Goal: Task Accomplishment & Management: Manage account settings

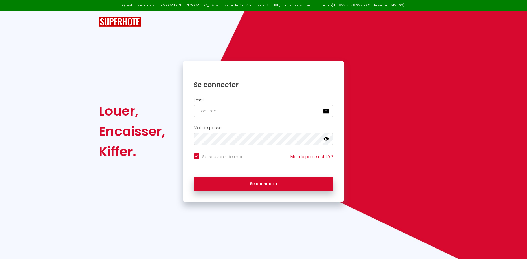
drag, startPoint x: 206, startPoint y: 105, endPoint x: 206, endPoint y: 110, distance: 5.1
click at [206, 105] on div "Email" at bounding box center [264, 107] width 154 height 19
click at [206, 111] on input "email" at bounding box center [264, 111] width 140 height 12
type input "P"
checkbox input "true"
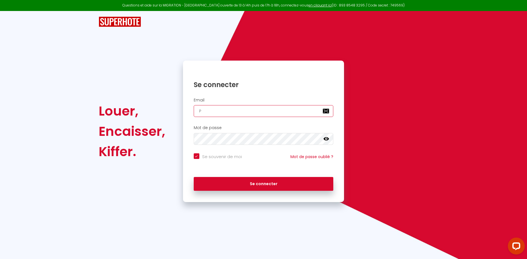
type input "PI"
checkbox input "true"
type input "P"
checkbox input "true"
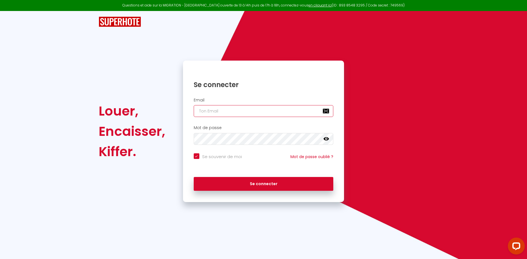
type input "p"
checkbox input "true"
type input "pi"
checkbox input "true"
type input "pie"
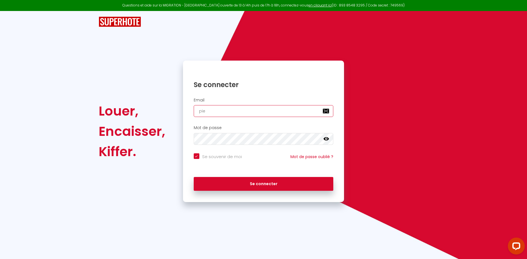
checkbox input "true"
type input "pier"
checkbox input "true"
type input "pierr"
checkbox input "true"
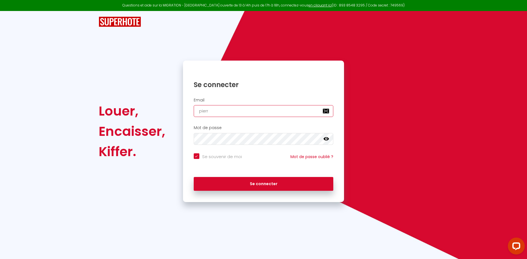
type input "pierri"
checkbox input "true"
type input "pierrik"
checkbox input "true"
type input "pierrikc"
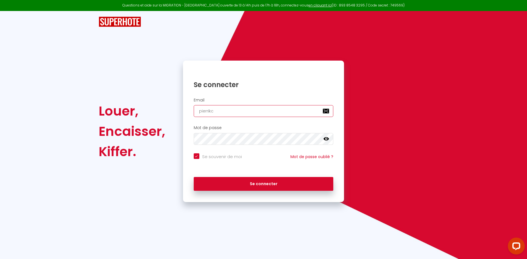
checkbox input "true"
type input "pierrik"
checkbox input "true"
type input "pierri"
checkbox input "true"
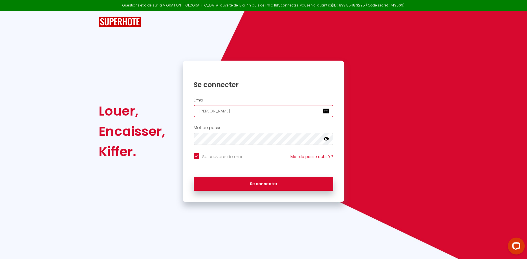
type input "pierric"
checkbox input "true"
type input "pierrick"
checkbox input "true"
type input "pierrick."
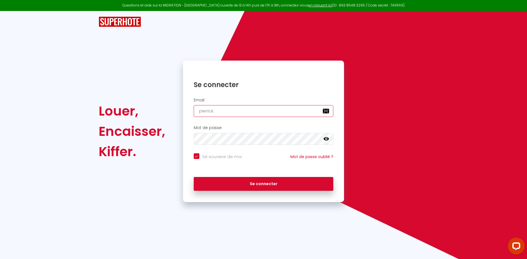
checkbox input "true"
type input "pierrick.l"
checkbox input "true"
type input "pierrick.le"
checkbox input "true"
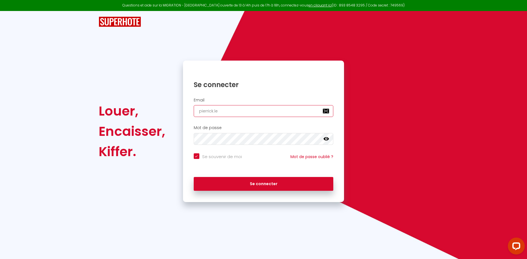
type input "pierrick.lev"
checkbox input "true"
type input "pierrick.leve"
checkbox input "true"
type input "pierrick.leveq"
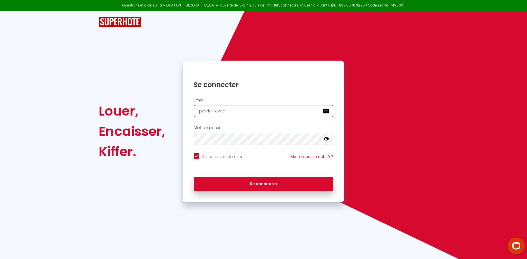
checkbox input "true"
type input "pierrick.levequ"
checkbox input "true"
type input "pierrick.leveque"
checkbox input "true"
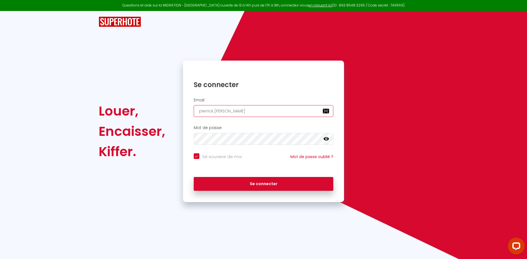
type input "pierrick.leveque@"
checkbox input "true"
type input "pierrick.leveque@g"
checkbox input "true"
type input "pierrick.leveque@gr"
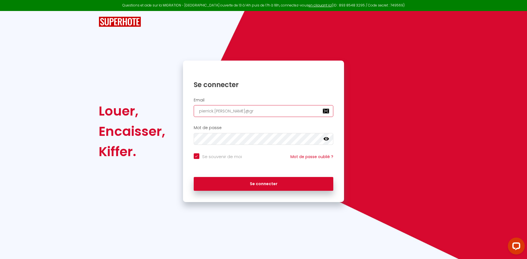
checkbox input "true"
type input "pierrick.leveque@gro"
checkbox input "true"
type input "pierrick.leveque@grou"
checkbox input "true"
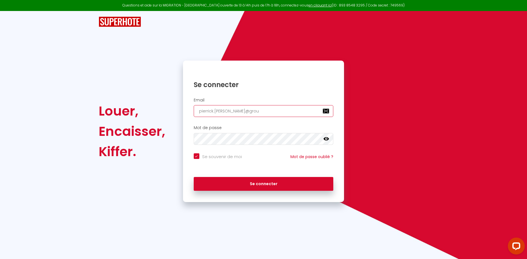
type input "pierrick.leveque@group"
checkbox input "true"
type input "pierrick.leveque@groupe"
checkbox input "true"
type input "pierrick.leveque@groupe-"
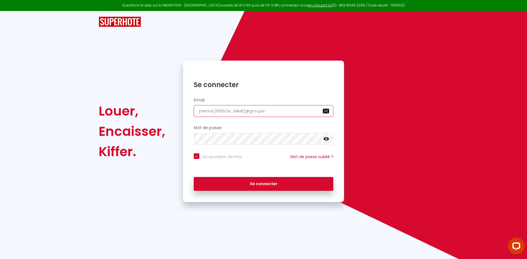
checkbox input "true"
type input "pierrick.leveque@groupe-M"
checkbox input "true"
type input "pierrick.leveque@groupe-"
checkbox input "true"
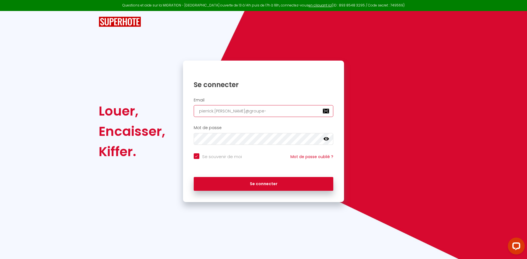
type input "pierrick.leveque@groupe-m"
checkbox input "true"
type input "pierrick.leveque@groupe-md"
checkbox input "true"
type input "pierrick.leveque@groupe-mds"
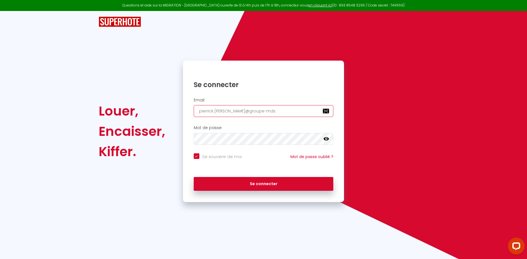
checkbox input "true"
type input "pierrick.leveque@groupe-mds."
checkbox input "true"
type input "pierrick.leveque@groupe-mds.f"
checkbox input "true"
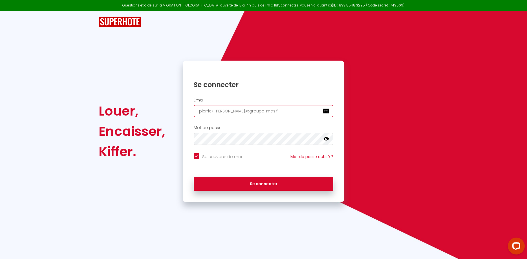
type input "pierrick.leveque@groupe-mds.fr"
checkbox input "true"
type input "pierrick.leveque@groupe-mds.fr"
click at [324, 138] on icon at bounding box center [327, 138] width 6 height 3
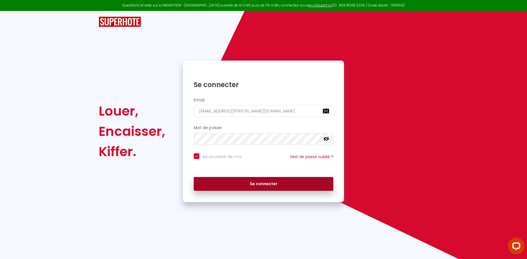
click at [287, 187] on button "Se connecter" at bounding box center [264, 184] width 140 height 14
checkbox input "true"
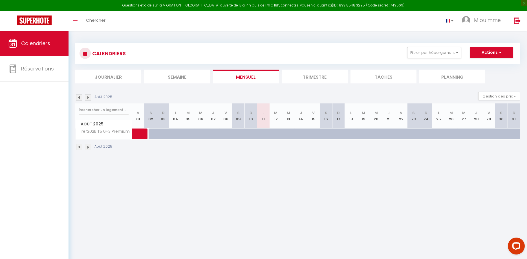
click at [181, 174] on body "Questions et aide sur la MIGRATION - Salle Zoom ouverte de 13 à 14h puis de 17h…" at bounding box center [263, 160] width 527 height 259
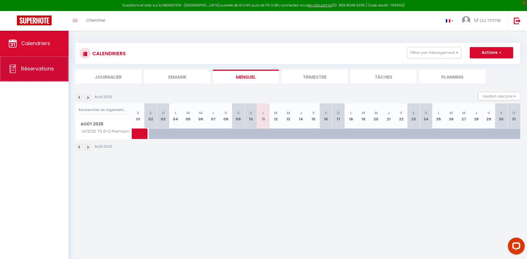
click at [36, 74] on link "Réservations" at bounding box center [34, 68] width 69 height 25
select select "not_cancelled"
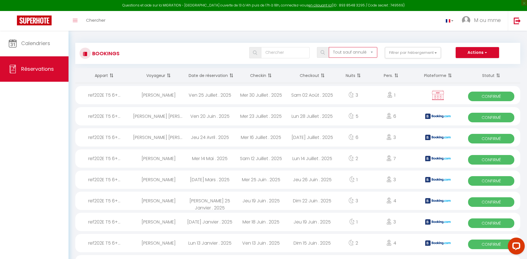
click at [329, 47] on select "Tous les statuts Annulé Confirmé Non Confirmé Tout sauf annulé No Show Request" at bounding box center [353, 52] width 49 height 11
click at [373, 52] on select "Tous les statuts Annulé Confirmé Non Confirmé Tout sauf annulé No Show Request" at bounding box center [353, 52] width 49 height 11
click at [270, 103] on div "Mer 30 Juillet . 2025" at bounding box center [261, 95] width 51 height 18
select select "OK"
select select "KO"
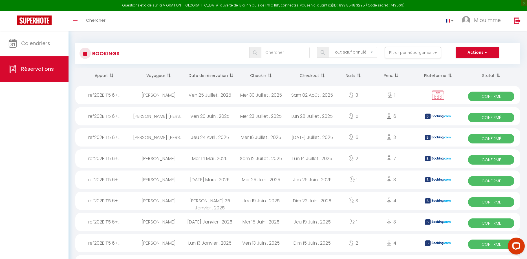
select select "0"
select select "1"
select select
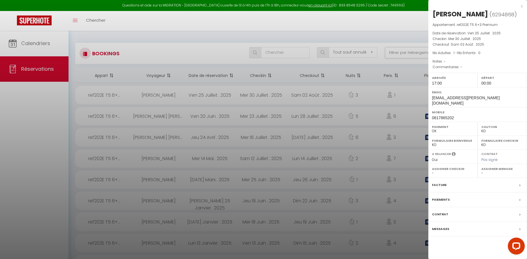
click at [267, 84] on div at bounding box center [263, 129] width 527 height 259
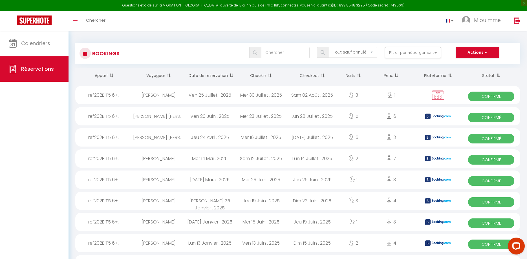
click at [267, 81] on span at bounding box center [269, 75] width 6 height 11
click at [260, 83] on th "Checkin" at bounding box center [261, 75] width 51 height 15
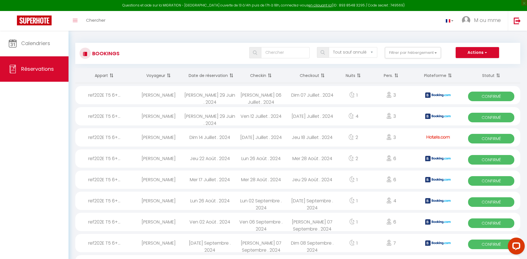
click at [266, 83] on th "Checkin" at bounding box center [261, 75] width 51 height 15
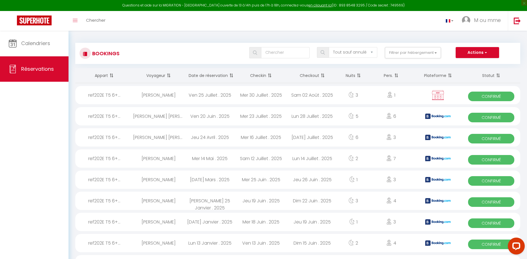
click at [266, 83] on th "Checkin" at bounding box center [261, 75] width 51 height 15
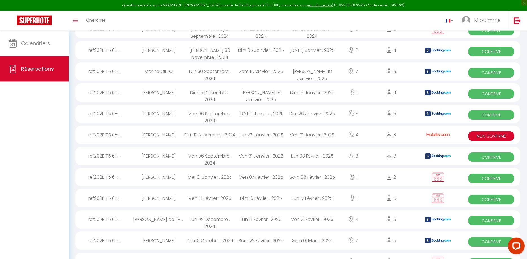
scroll to position [384, 0]
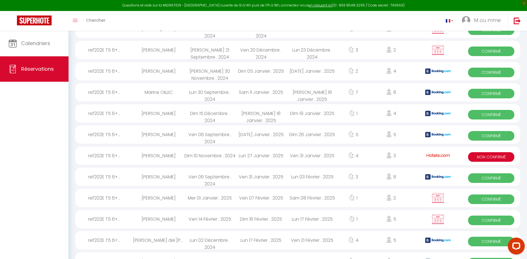
click at [254, 80] on div "Dim 05 Janvier . 2025" at bounding box center [261, 71] width 51 height 18
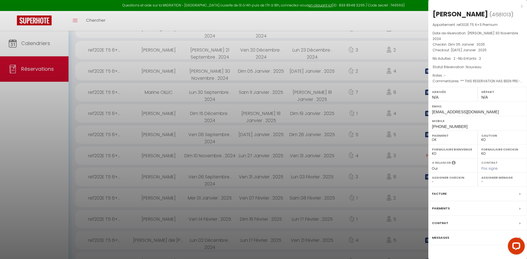
click at [254, 82] on div at bounding box center [263, 129] width 527 height 259
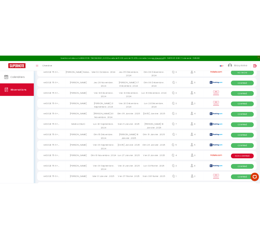
scroll to position [336, 0]
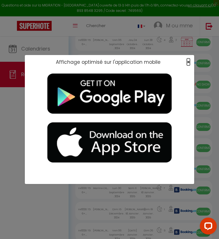
click at [189, 63] on span "×" at bounding box center [188, 61] width 3 height 7
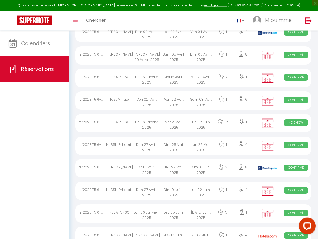
scroll to position [737, 0]
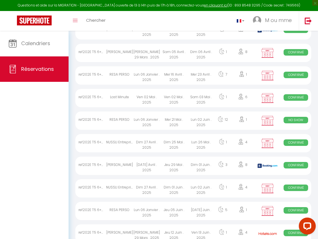
click at [305, 84] on div "Confirmé" at bounding box center [295, 75] width 31 height 18
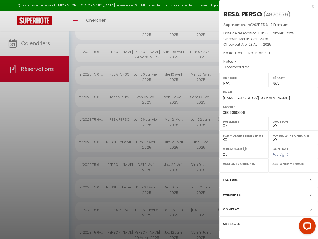
click at [134, 86] on div at bounding box center [159, 119] width 318 height 239
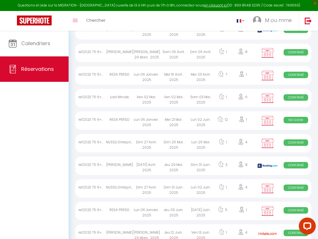
click at [122, 148] on div "NUSSLI Entreprise" at bounding box center [119, 143] width 27 height 18
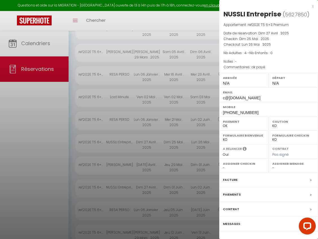
click at [230, 182] on label "Facture" at bounding box center [230, 180] width 15 height 6
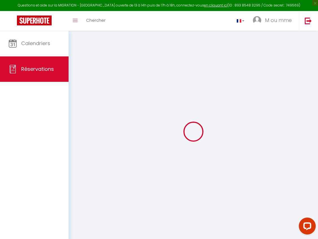
select select
checkbox input "false"
select select
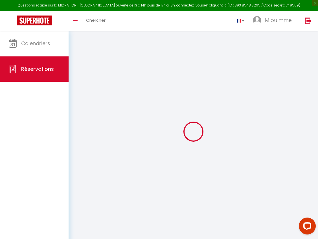
checkbox input "false"
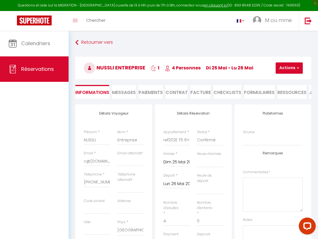
select select
checkbox input "false"
type textarea "ok payé"
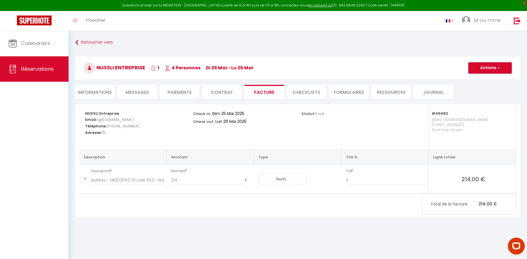
click at [491, 71] on button "Actions" at bounding box center [490, 67] width 43 height 11
click at [484, 87] on link "Aperçu et éditer" at bounding box center [485, 87] width 47 height 7
click at [90, 44] on link "Retourner vers" at bounding box center [297, 43] width 445 height 10
select select "not_cancelled"
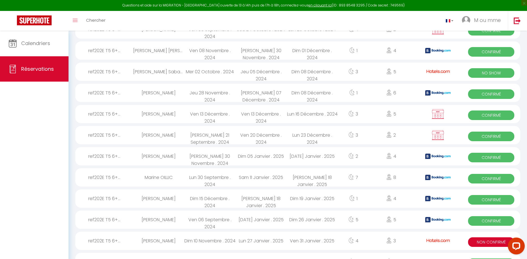
scroll to position [281, 0]
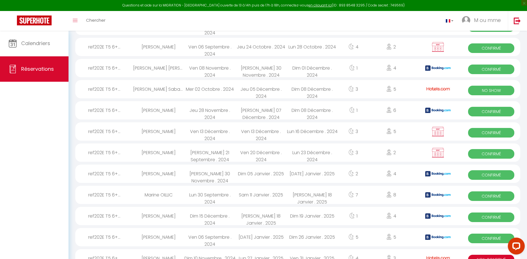
click at [258, 98] on div "Jeu 05 Décembre . 2024" at bounding box center [261, 89] width 51 height 18
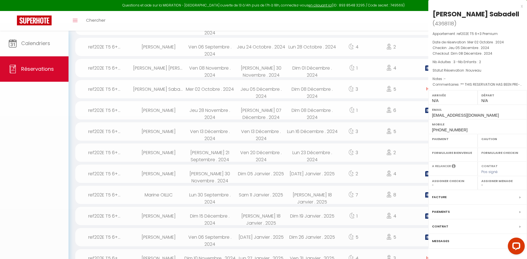
select select "OK"
select select "KO"
select select "0"
select select "1"
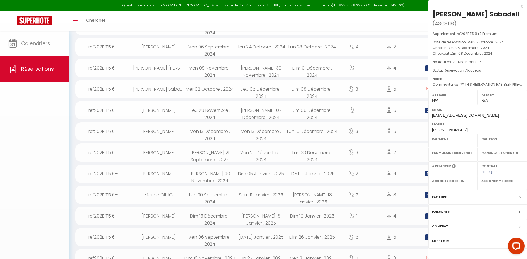
select select
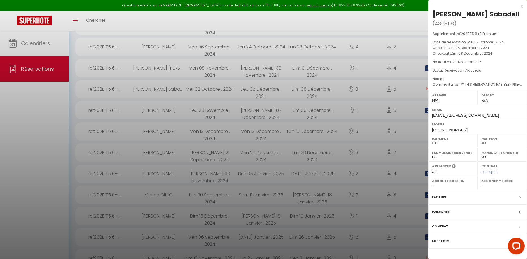
click at [445, 244] on label "Messages" at bounding box center [440, 241] width 17 height 6
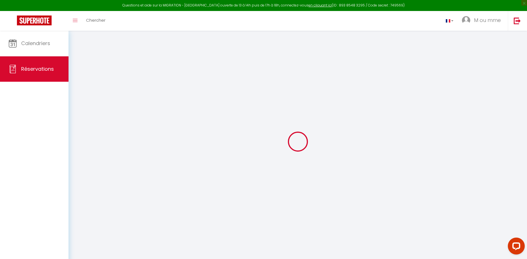
select select
checkbox input "false"
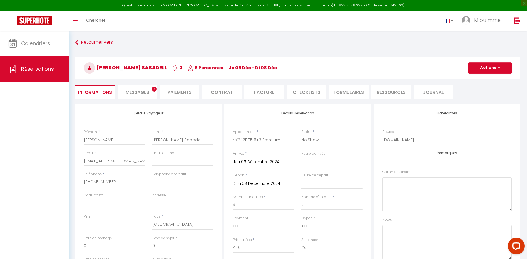
select select
checkbox input "false"
type textarea "** THIS RESERVATION HAS BEEN PRE-PAID ** You have a booker that would like free…"
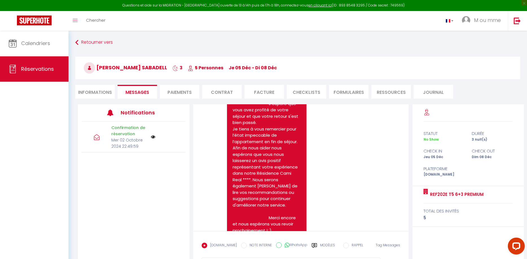
scroll to position [2840, 0]
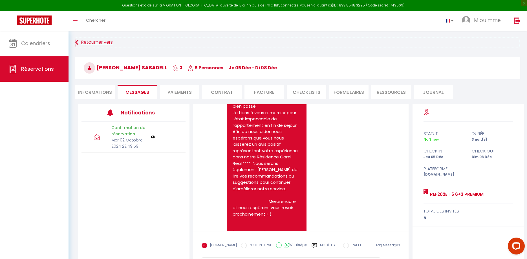
click at [93, 40] on link "Retourner vers" at bounding box center [297, 43] width 445 height 10
select select "not_cancelled"
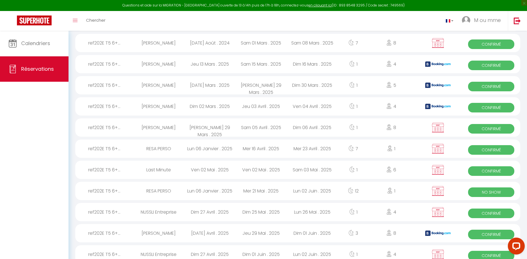
scroll to position [857, 0]
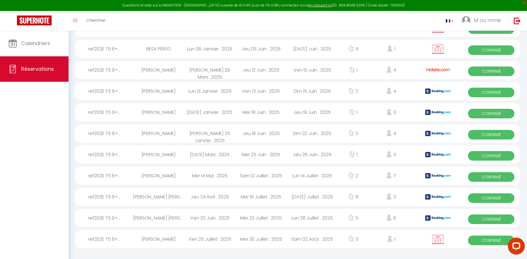
click at [150, 179] on div "Elodie Sanchez-Gil" at bounding box center [158, 176] width 51 height 18
select select "OK"
select select "KO"
select select "0"
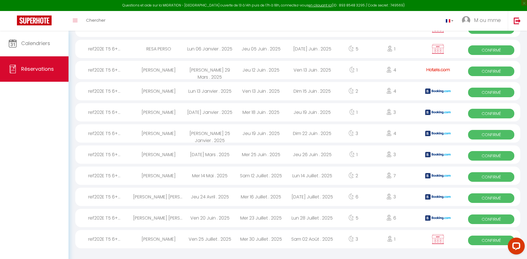
select select "1"
select select
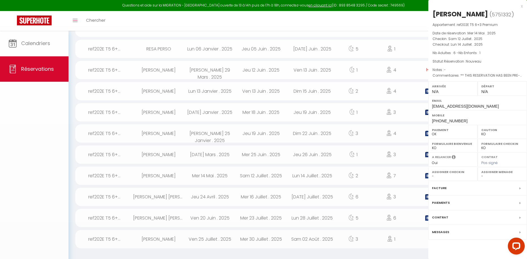
click at [150, 179] on div at bounding box center [263, 129] width 527 height 259
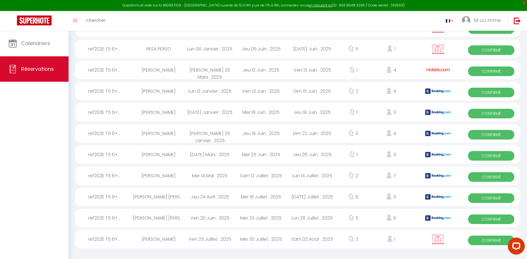
click at [158, 173] on div "Elodie Sanchez-Gil" at bounding box center [158, 176] width 51 height 18
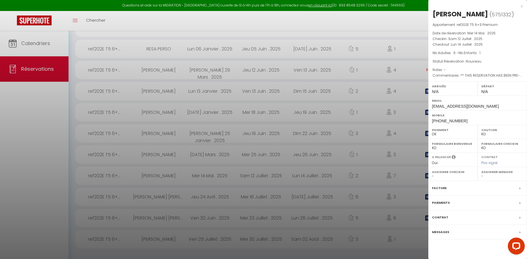
click at [440, 185] on div "Facture" at bounding box center [478, 188] width 99 height 15
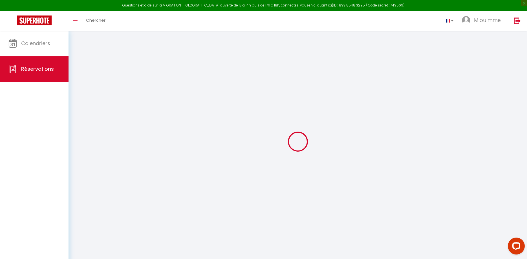
select select "cleaning"
select select "taxes"
select select
checkbox input "false"
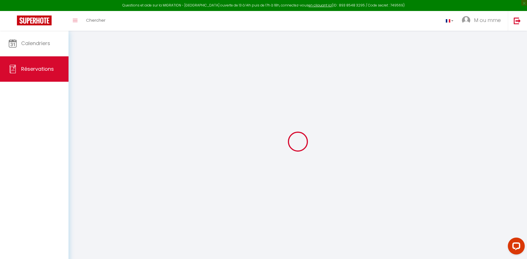
select select
checkbox input "false"
type textarea "** THIS RESERVATION HAS BEEN PRE-PAID ** Reservation has a cancellation grace p…"
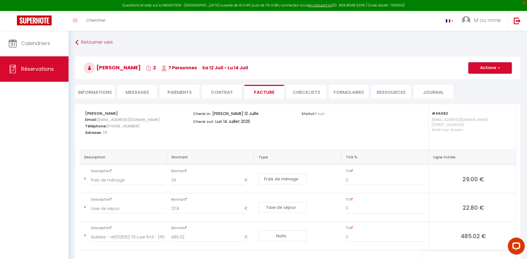
click at [497, 67] on button "Actions" at bounding box center [490, 67] width 43 height 11
click at [488, 89] on link "Aperçu et éditer" at bounding box center [485, 87] width 47 height 7
click at [85, 42] on link "Retourner vers" at bounding box center [297, 43] width 445 height 10
select select "not_cancelled"
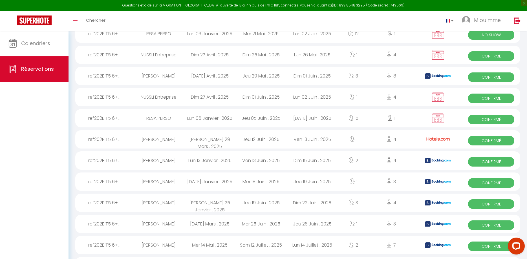
scroll to position [857, 0]
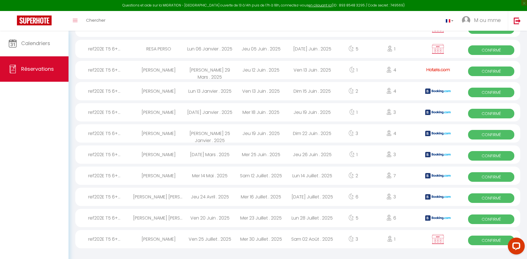
click at [285, 199] on div "Mer 16 Juillet . 2025" at bounding box center [261, 197] width 51 height 18
select select "OK"
select select "KO"
select select "0"
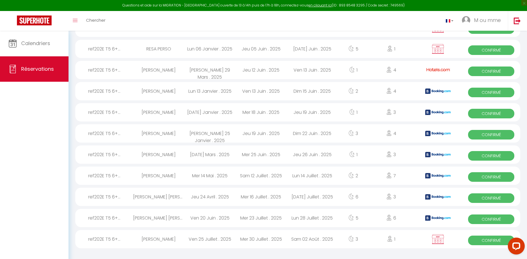
select select "1"
select select
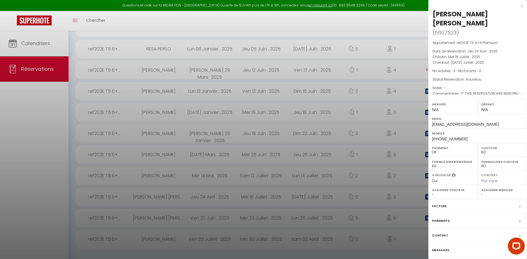
click at [436, 206] on label "Facture" at bounding box center [439, 206] width 15 height 6
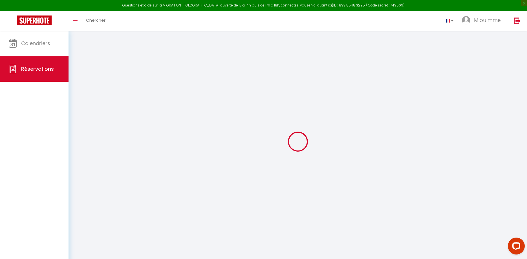
select select "cleaning"
select select "taxes"
select select
checkbox input "false"
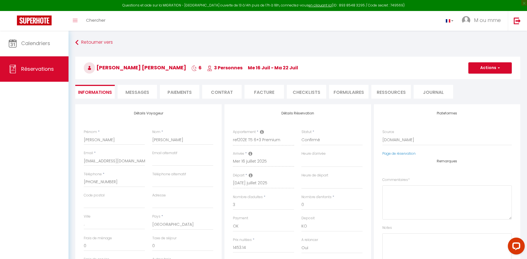
select select
checkbox input "false"
type textarea "** THIS RESERVATION HAS BEEN PRE-PAID ** BOOKING NOTE : Payment charge is EUR 2…"
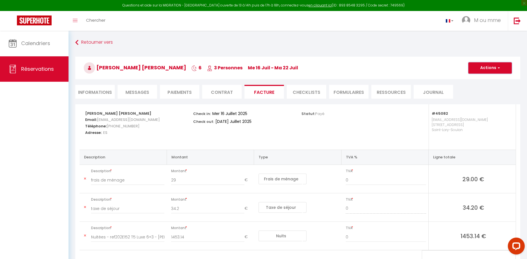
click at [497, 67] on span "button" at bounding box center [498, 67] width 3 height 5
click at [484, 87] on link "Aperçu et éditer" at bounding box center [485, 87] width 47 height 7
click at [83, 43] on link "Retourner vers" at bounding box center [297, 43] width 445 height 10
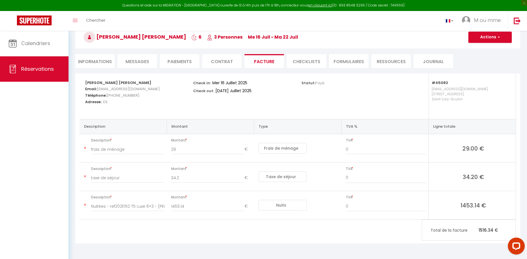
select select "not_cancelled"
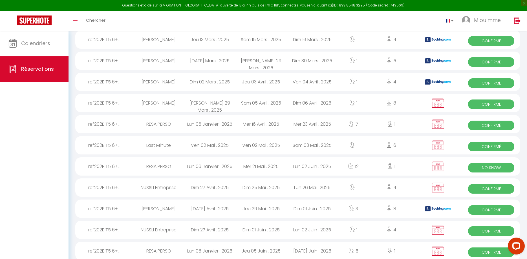
scroll to position [857, 0]
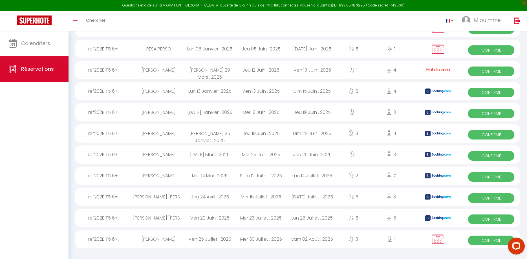
click at [203, 218] on div "Ven 20 Juin . 2025" at bounding box center [210, 218] width 51 height 18
select select "OK"
select select "KO"
select select "0"
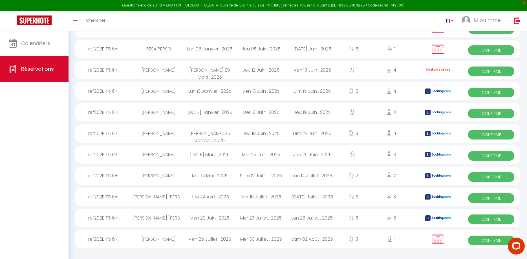
select select "1"
select select
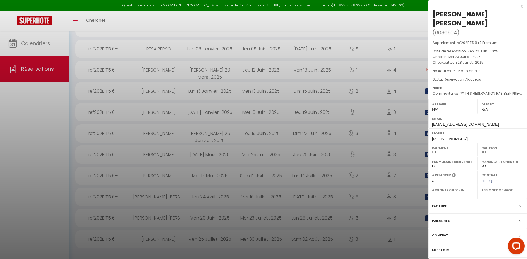
click at [437, 199] on div "Facture" at bounding box center [478, 206] width 99 height 15
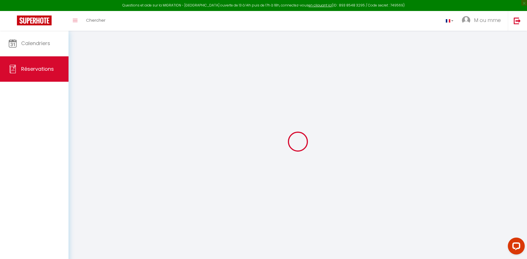
select select "cleaning"
select select "taxes"
select select
checkbox input "false"
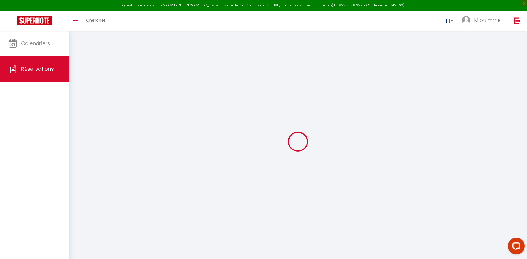
select select
checkbox input "false"
type textarea "** THIS RESERVATION HAS BEEN PRE-PAID ** Reservation has a cancellation grace p…"
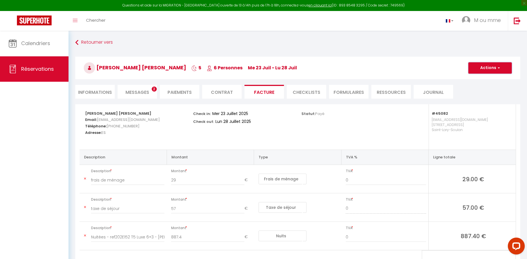
click at [496, 67] on button "Actions" at bounding box center [490, 67] width 43 height 11
click at [495, 85] on link "Aperçu et éditer" at bounding box center [485, 87] width 47 height 7
click at [82, 43] on link "Retourner vers" at bounding box center [297, 43] width 445 height 10
select select "not_cancelled"
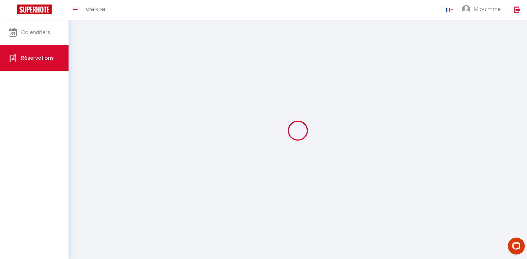
scroll to position [109, 0]
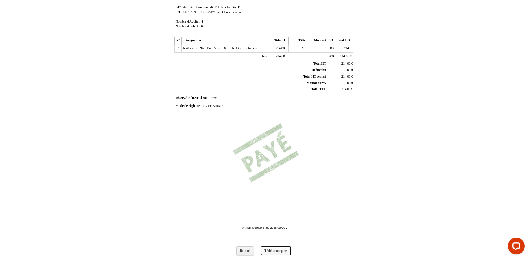
click at [277, 249] on button "Télécharger" at bounding box center [276, 251] width 30 height 9
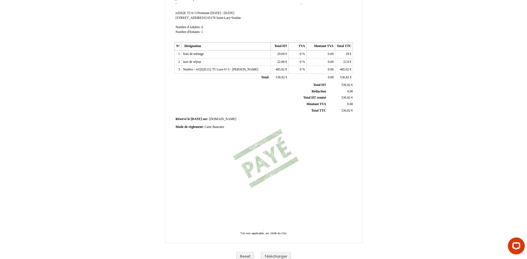
scroll to position [81, 0]
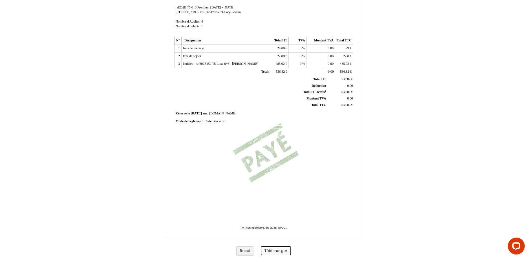
click at [270, 252] on button "Télécharger" at bounding box center [276, 251] width 30 height 9
click at [268, 255] on button "Télécharger" at bounding box center [276, 251] width 30 height 9
click at [271, 251] on button "Télécharger" at bounding box center [276, 251] width 30 height 9
